Goal: Information Seeking & Learning: Learn about a topic

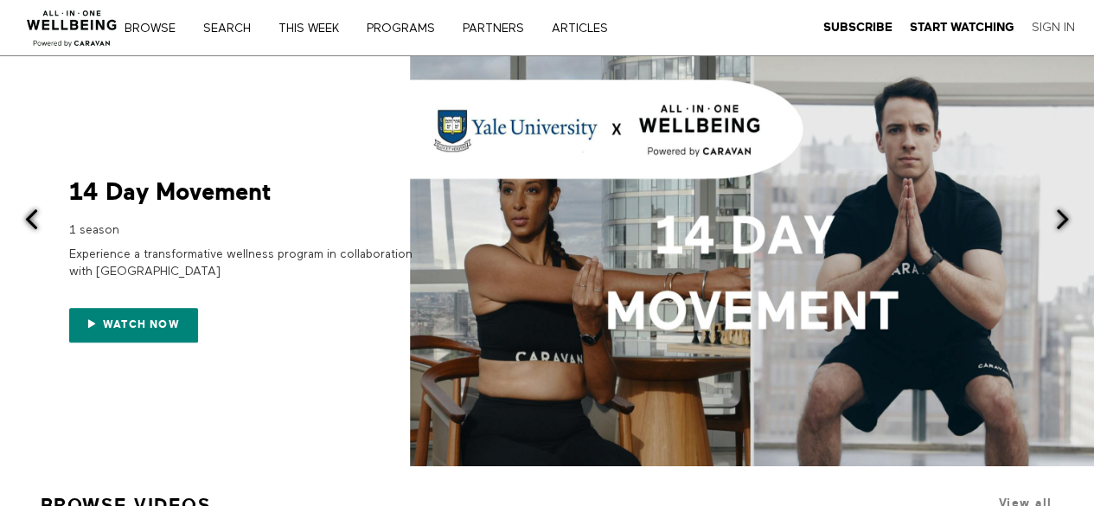
click at [1054, 22] on link "Sign In" at bounding box center [1053, 28] width 43 height 16
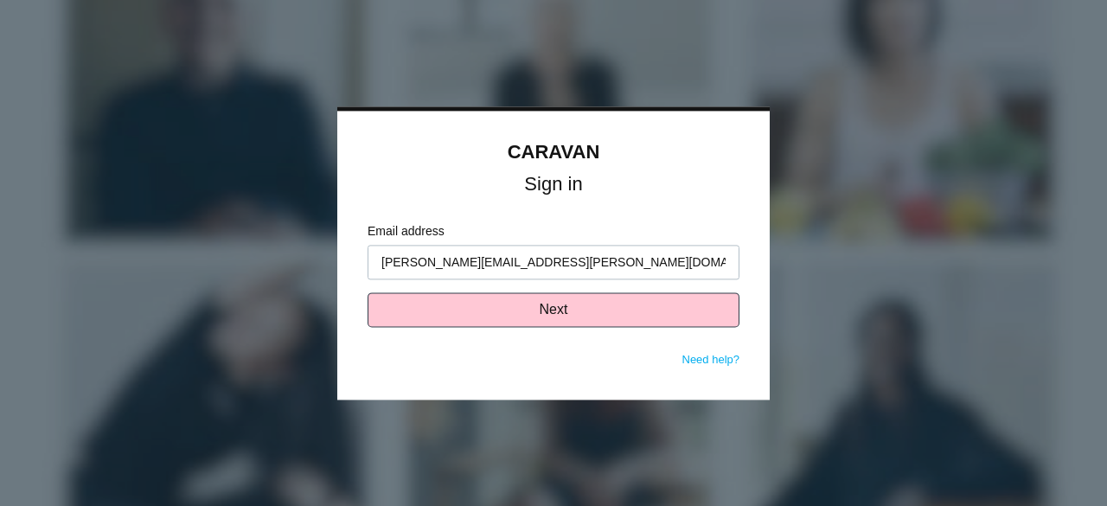
type input "tom.milam@truelifecare.com"
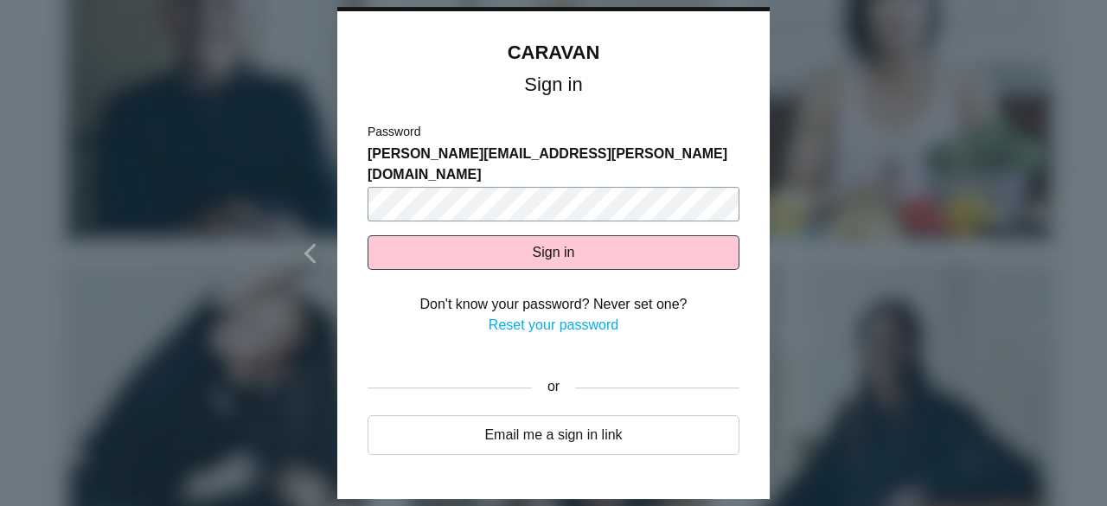
click at [368, 235] on button "Sign in" at bounding box center [554, 252] width 372 height 35
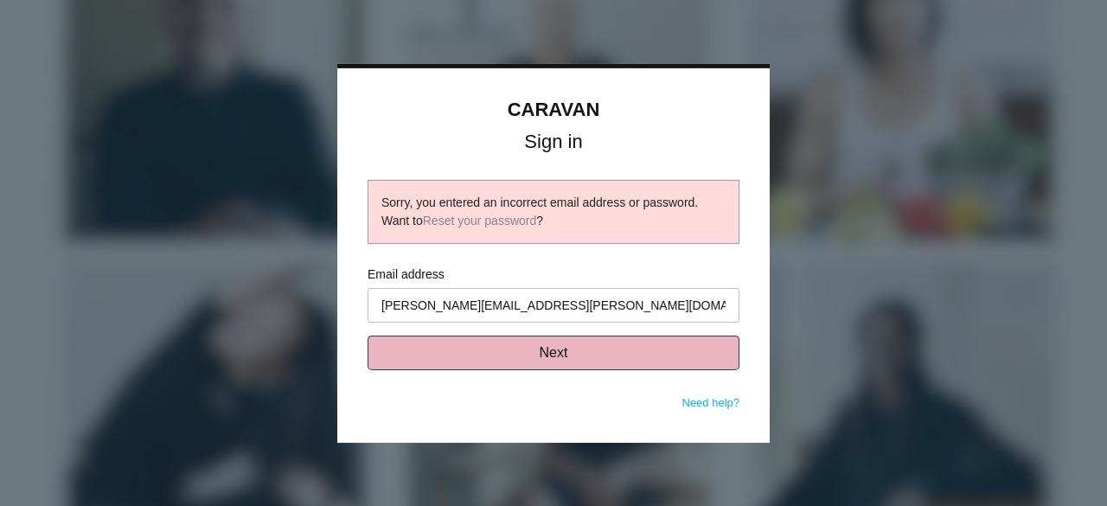
click at [571, 355] on button "Next" at bounding box center [554, 353] width 372 height 35
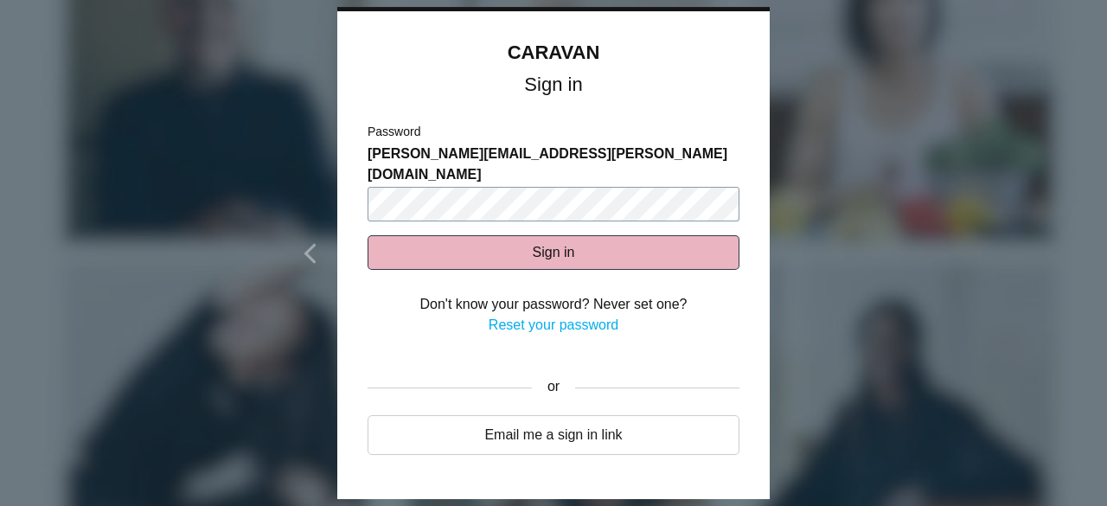
click at [368, 235] on button "Sign in" at bounding box center [554, 252] width 372 height 35
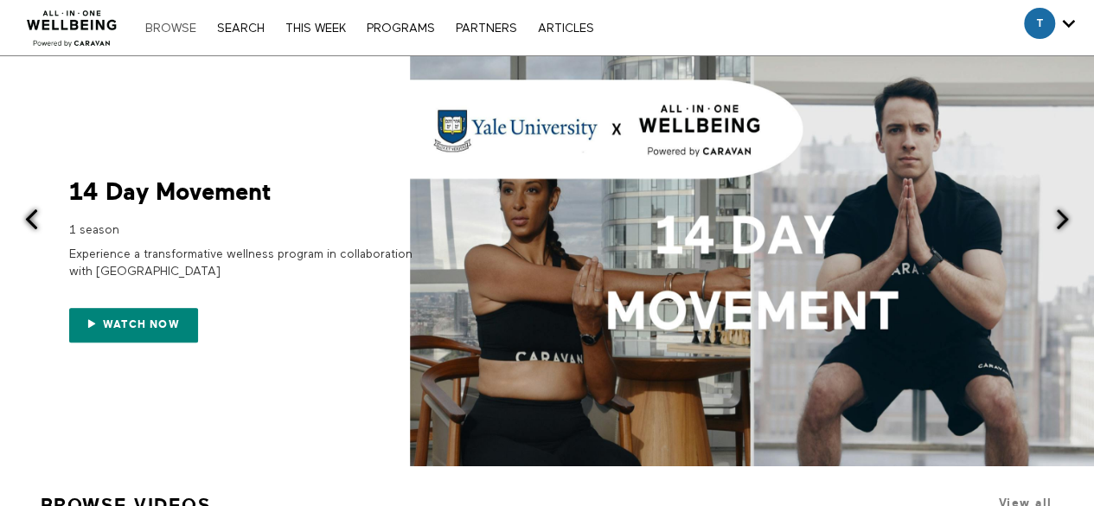
click at [189, 27] on link "Browse" at bounding box center [171, 28] width 68 height 12
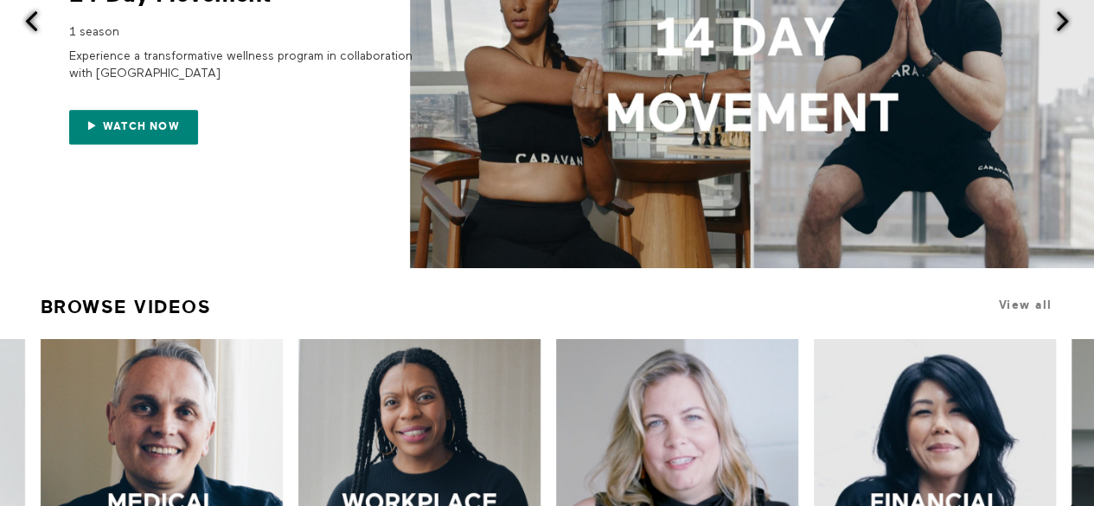
scroll to position [303, 0]
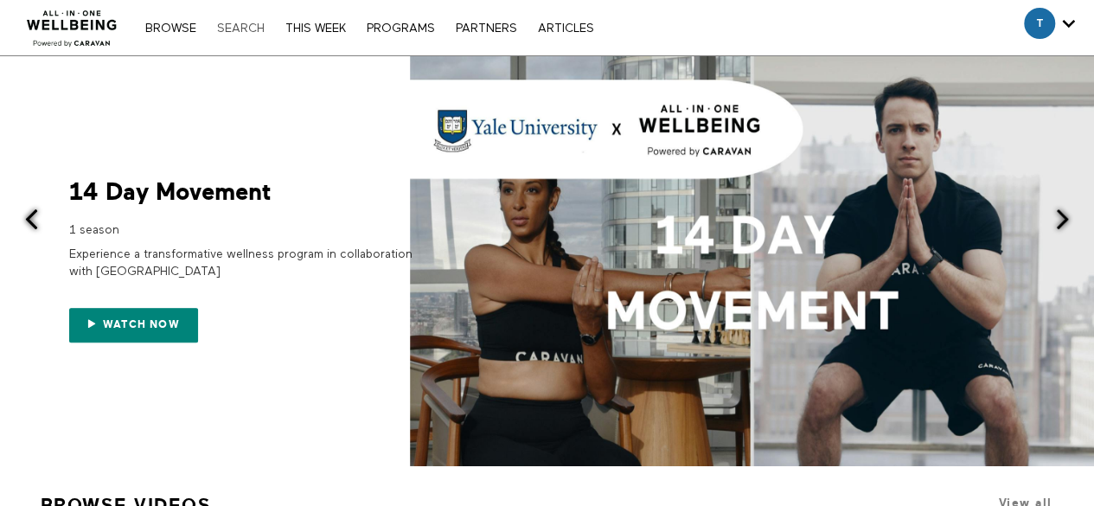
click at [240, 28] on link "Search" at bounding box center [240, 28] width 65 height 12
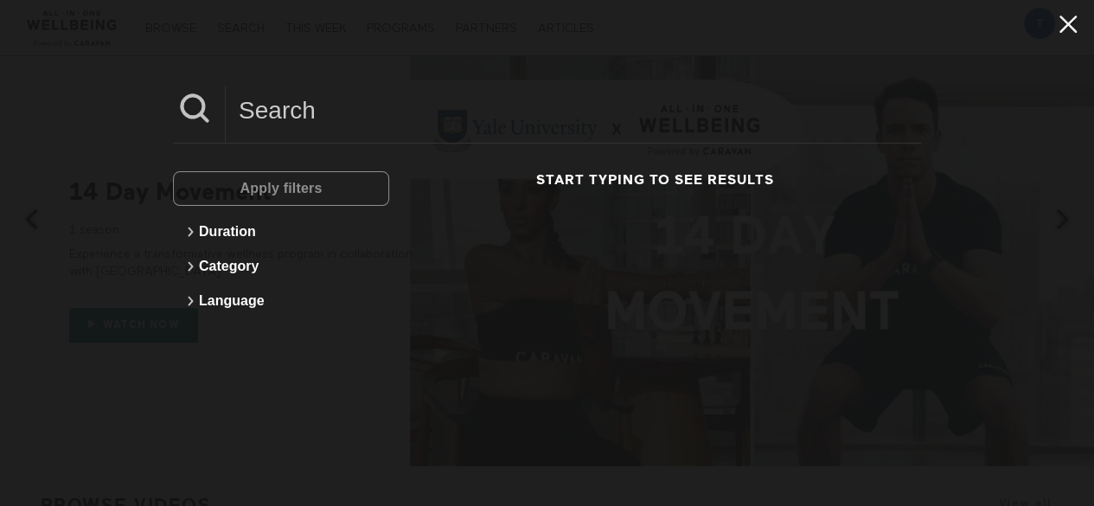
click at [1062, 23] on icon at bounding box center [1068, 24] width 33 height 29
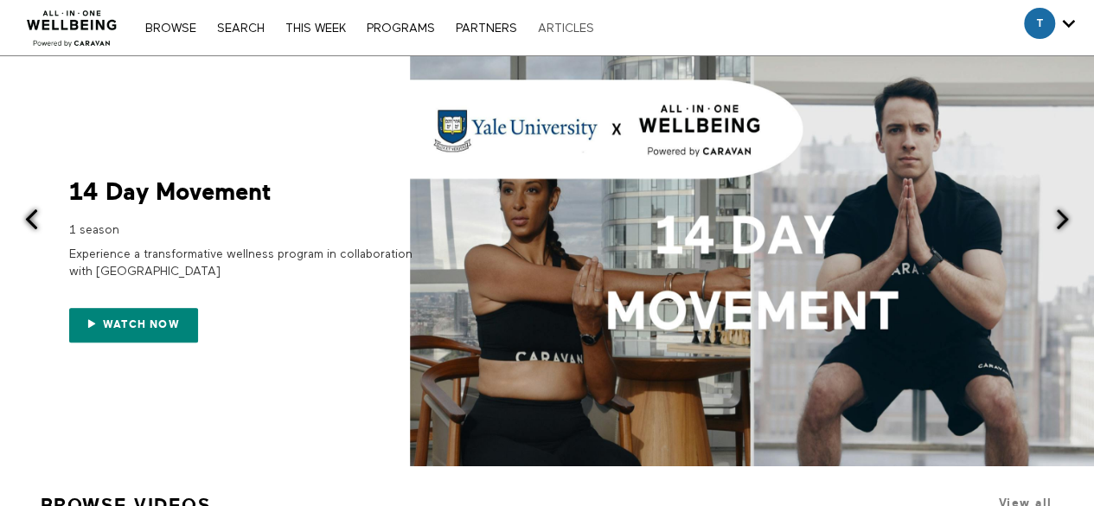
click at [585, 24] on link "ARTICLES" at bounding box center [566, 28] width 74 height 12
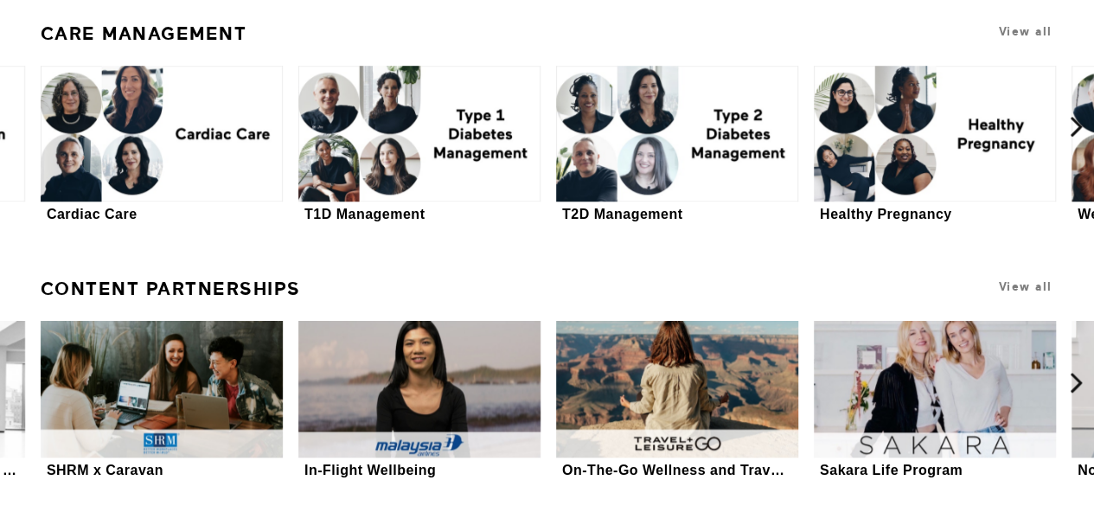
scroll to position [3584, 0]
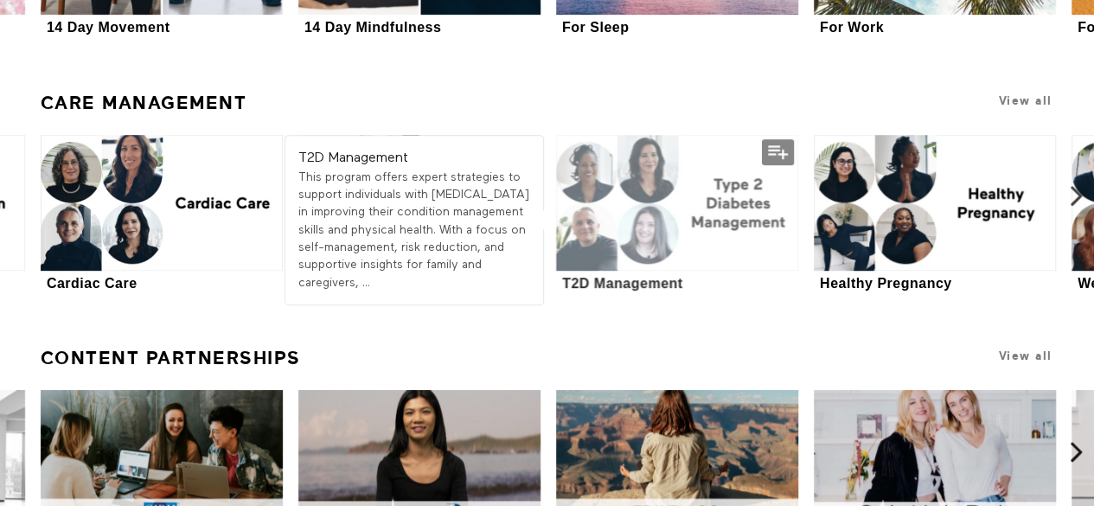
click at [628, 189] on div at bounding box center [677, 203] width 242 height 137
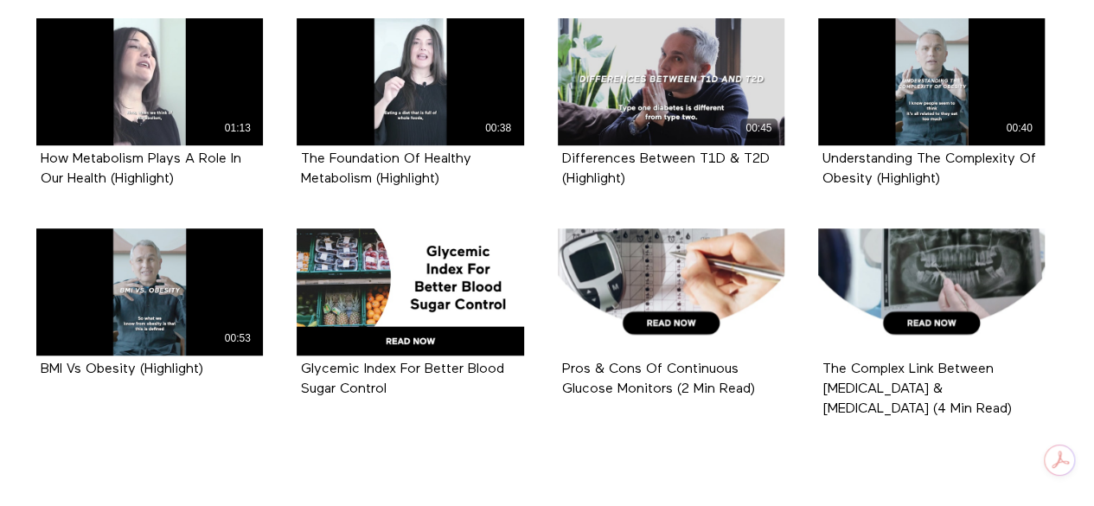
scroll to position [623, 0]
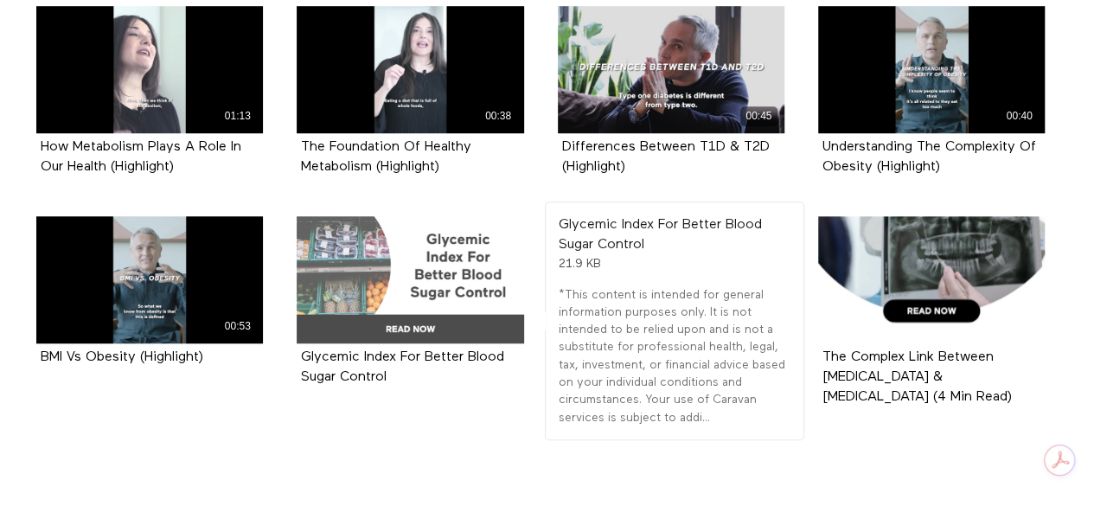
click at [350, 321] on div at bounding box center [410, 280] width 227 height 128
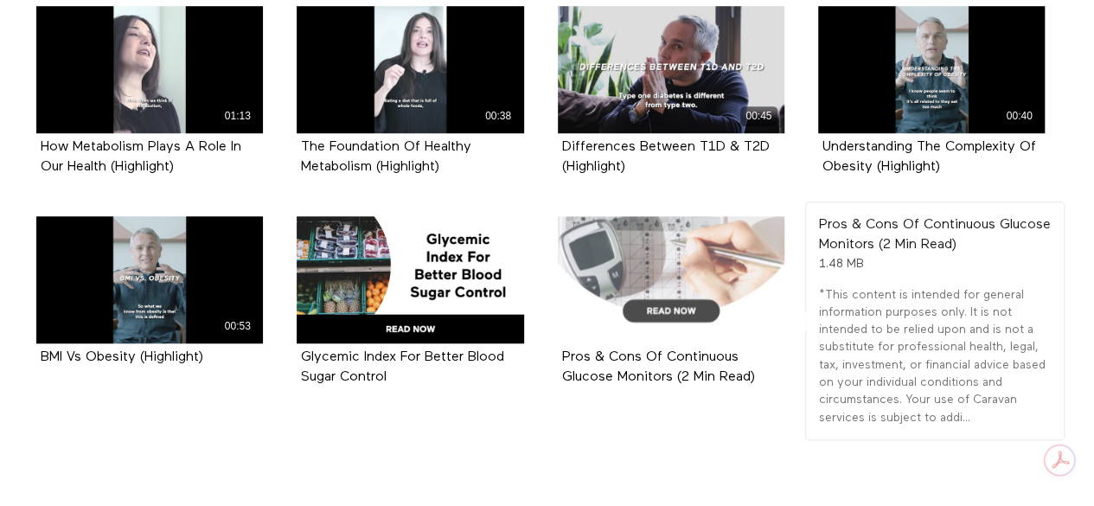
click at [666, 307] on div at bounding box center [671, 280] width 227 height 128
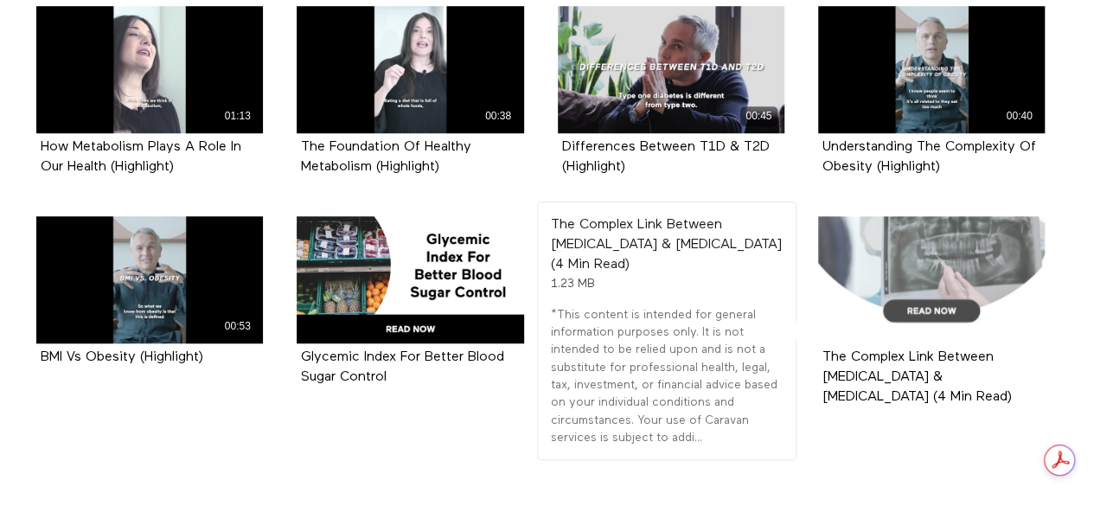
click at [925, 310] on div at bounding box center [931, 280] width 227 height 128
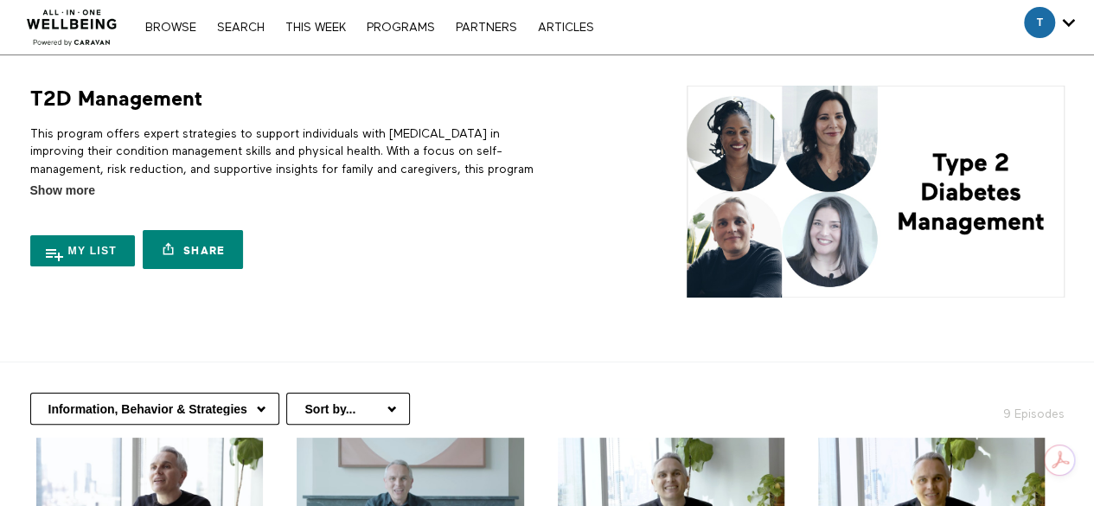
scroll to position [0, 0]
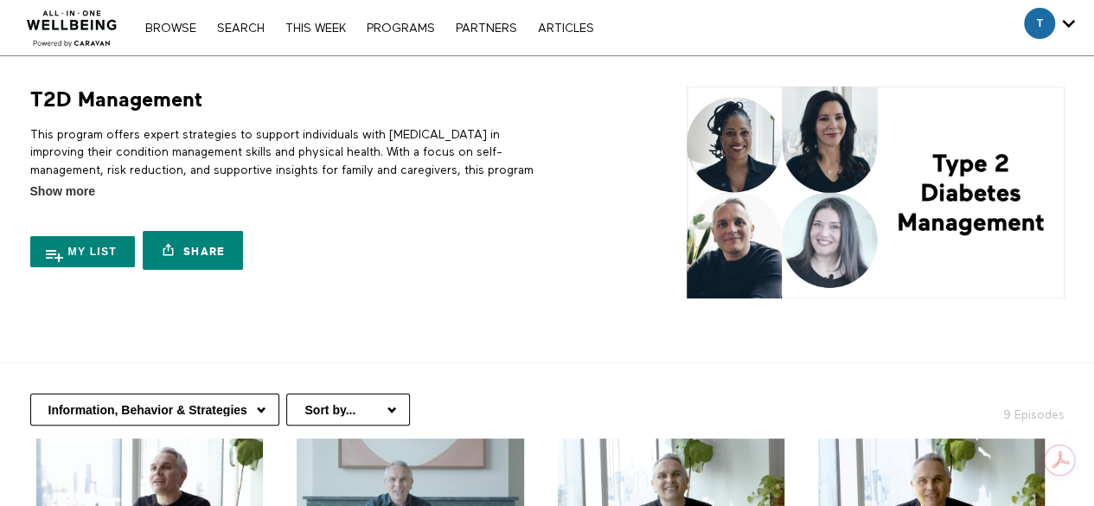
drag, startPoint x: 247, startPoint y: 411, endPoint x: 155, endPoint y: 407, distance: 92.6
click at [155, 407] on select "Information, Behavior & Strategies Risk Reduction Self Management Family & Care…" at bounding box center [154, 410] width 249 height 32
select select "https://app.allinonewellbeing.com/type-2-diabetes-management/season:3"
click at [30, 394] on select "Information, Behavior & Strategies Risk Reduction Self Management Family & Care…" at bounding box center [154, 410] width 249 height 32
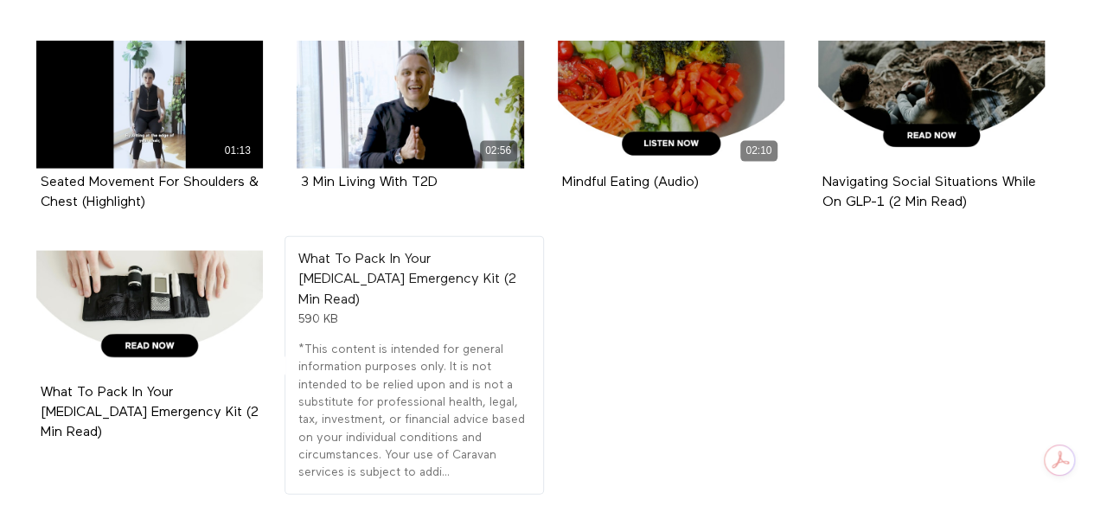
scroll to position [1869, 0]
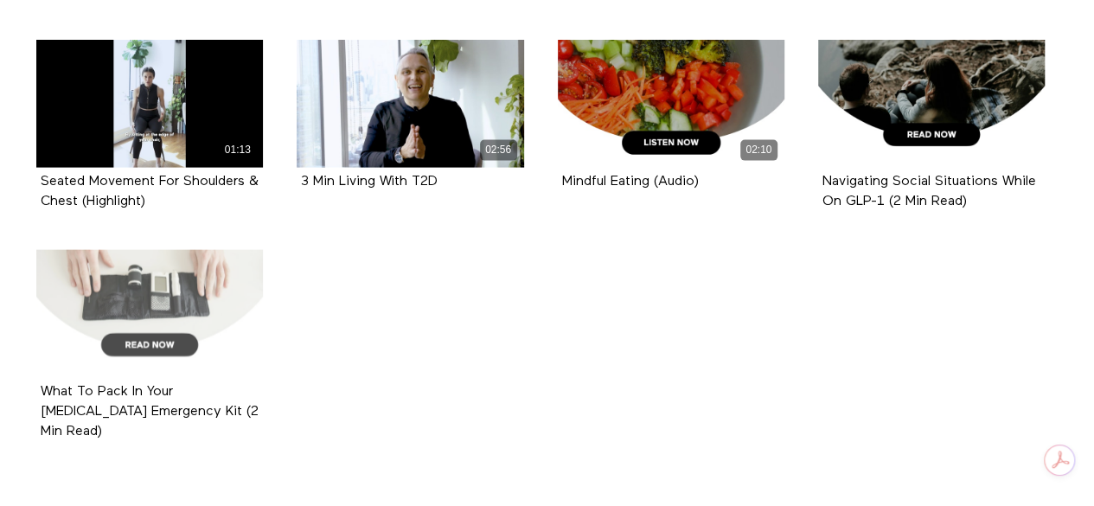
click at [144, 343] on div at bounding box center [149, 314] width 227 height 128
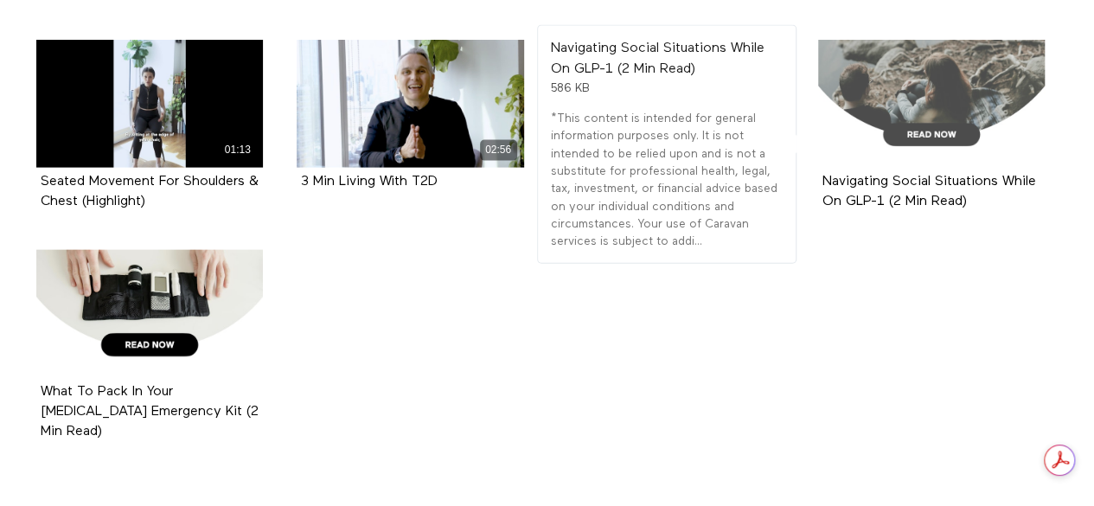
click at [943, 62] on div at bounding box center [931, 104] width 227 height 128
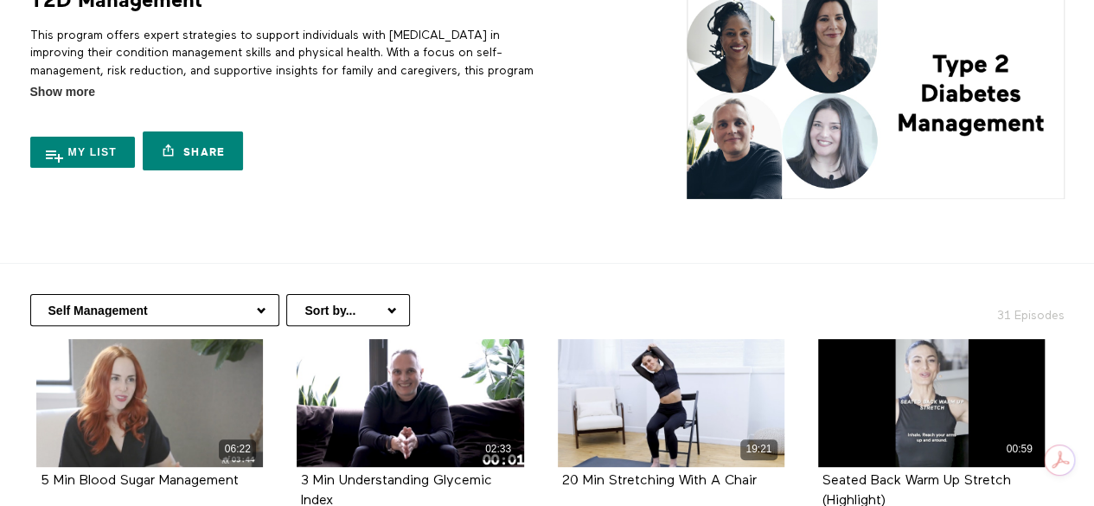
scroll to position [0, 0]
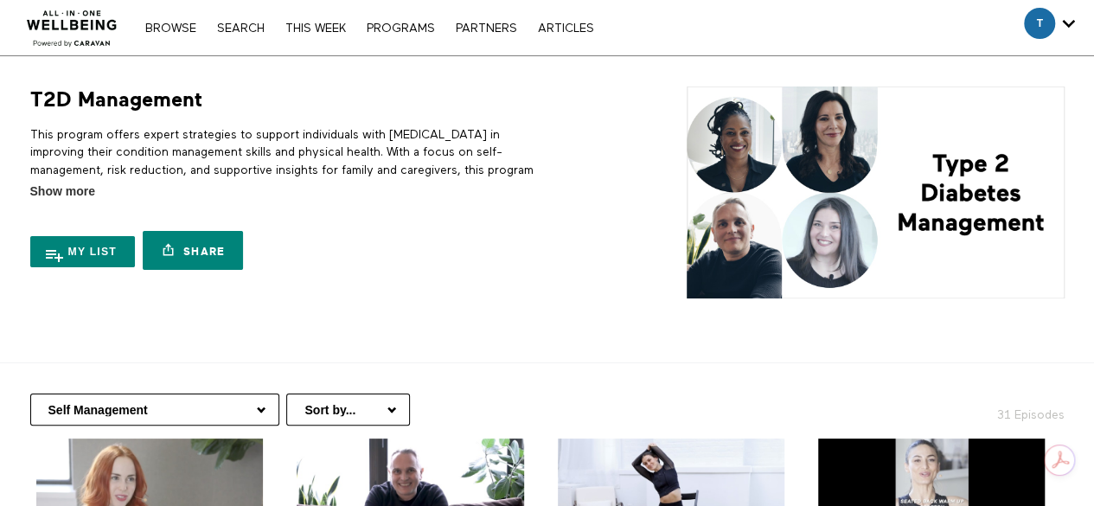
click at [126, 407] on select "Information, Behavior & Strategies Risk Reduction Self Management Family & Care…" at bounding box center [154, 410] width 249 height 32
select select "[URL][DOMAIN_NAME][MEDICAL_DATA]"
click at [30, 394] on select "Information, Behavior & Strategies Risk Reduction Self Management Family & Care…" at bounding box center [154, 410] width 249 height 32
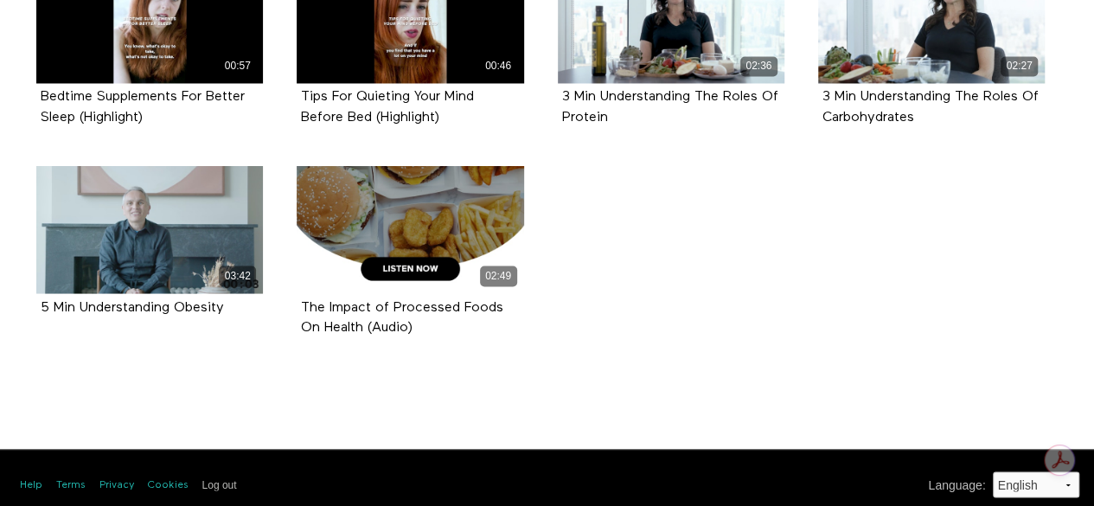
scroll to position [1545, 0]
